Goal: Check status: Check status

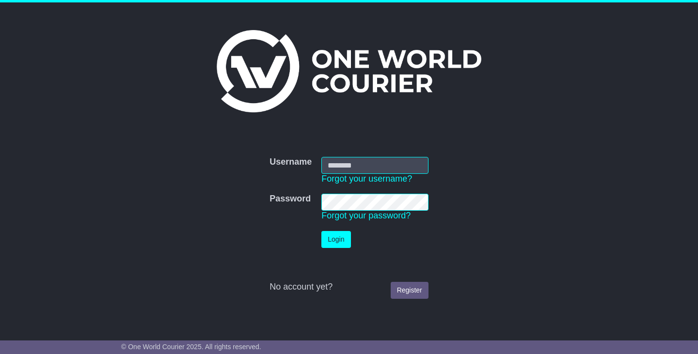
type input "**********"
click at [339, 238] on button "Login" at bounding box center [335, 239] width 29 height 17
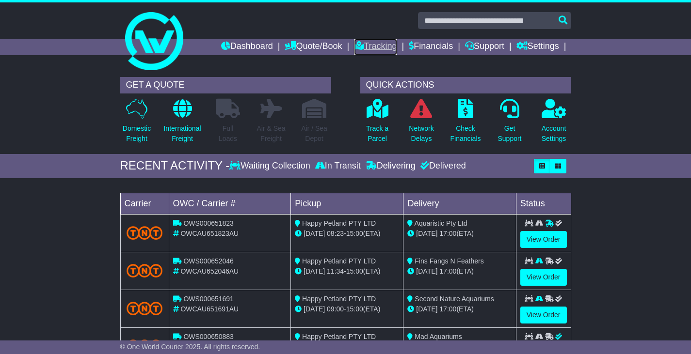
click at [368, 41] on link "Tracking" at bounding box center [375, 47] width 43 height 16
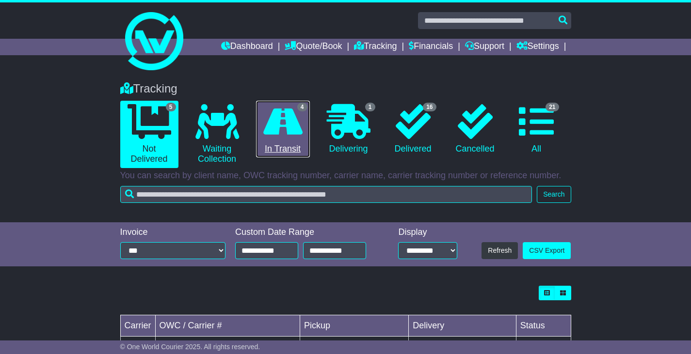
click at [287, 127] on icon at bounding box center [282, 121] width 39 height 35
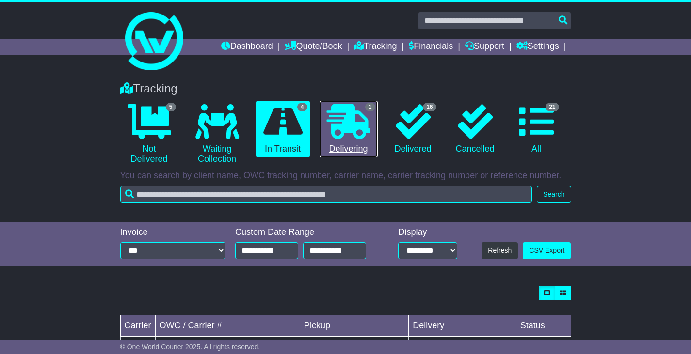
click at [339, 111] on icon at bounding box center [349, 121] width 44 height 35
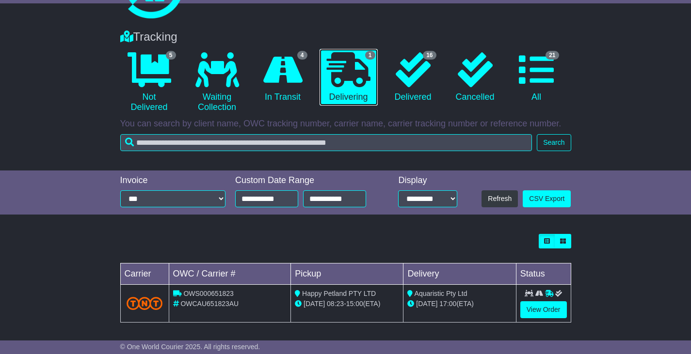
scroll to position [55, 0]
